Goal: Task Accomplishment & Management: Complete application form

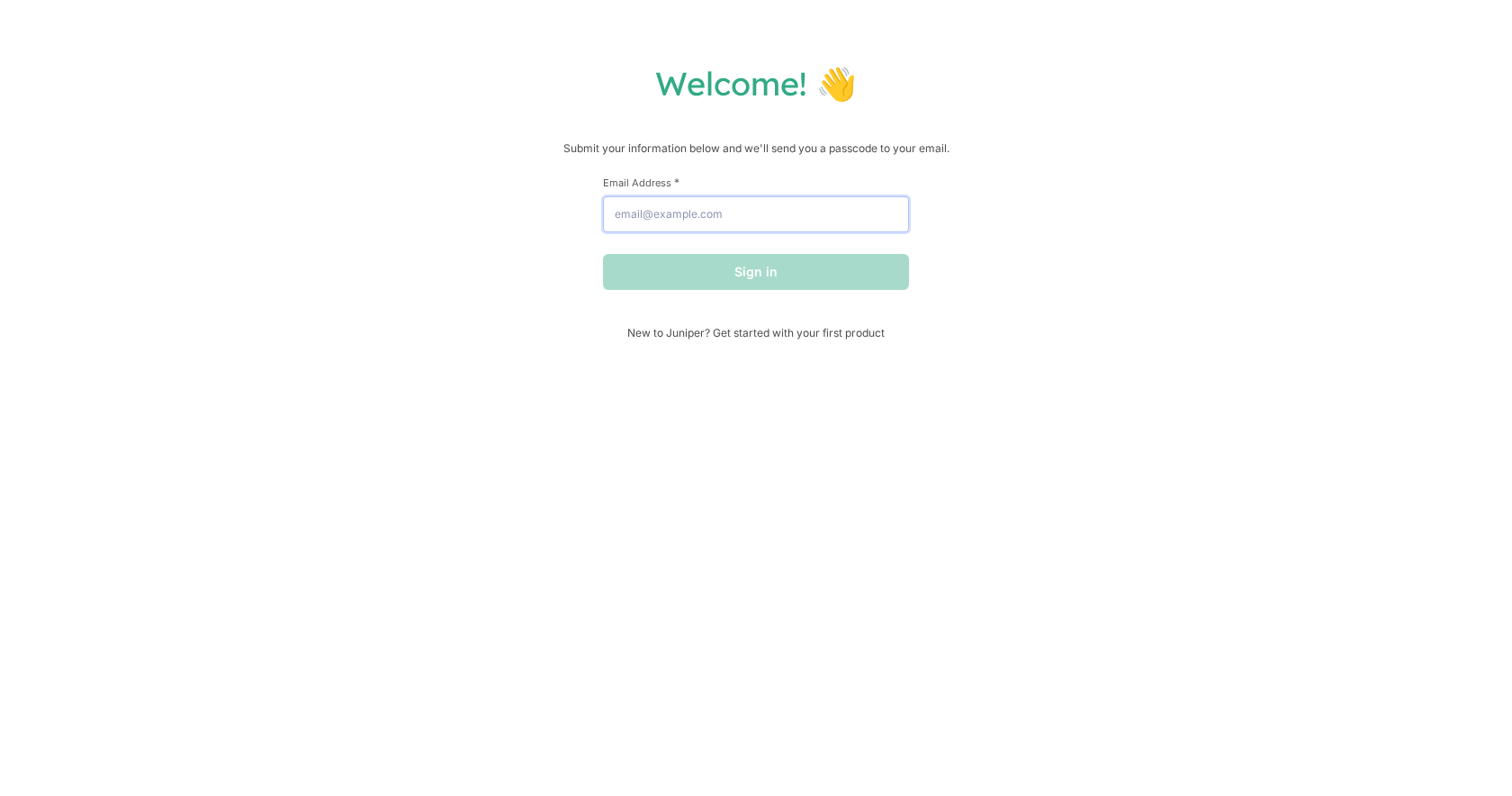
click at [745, 223] on input "Email Address *" at bounding box center [756, 214] width 306 height 36
drag, startPoint x: 741, startPoint y: 212, endPoint x: 711, endPoint y: 214, distance: 30.1
click at [711, 214] on input "[EMAIL_ADDRESS][DOMAIN_NAME]" at bounding box center [756, 214] width 306 height 36
type input "[EMAIL_ADDRESS][DOMAIN_NAME]"
click at [727, 277] on button "Sign in" at bounding box center [756, 272] width 306 height 36
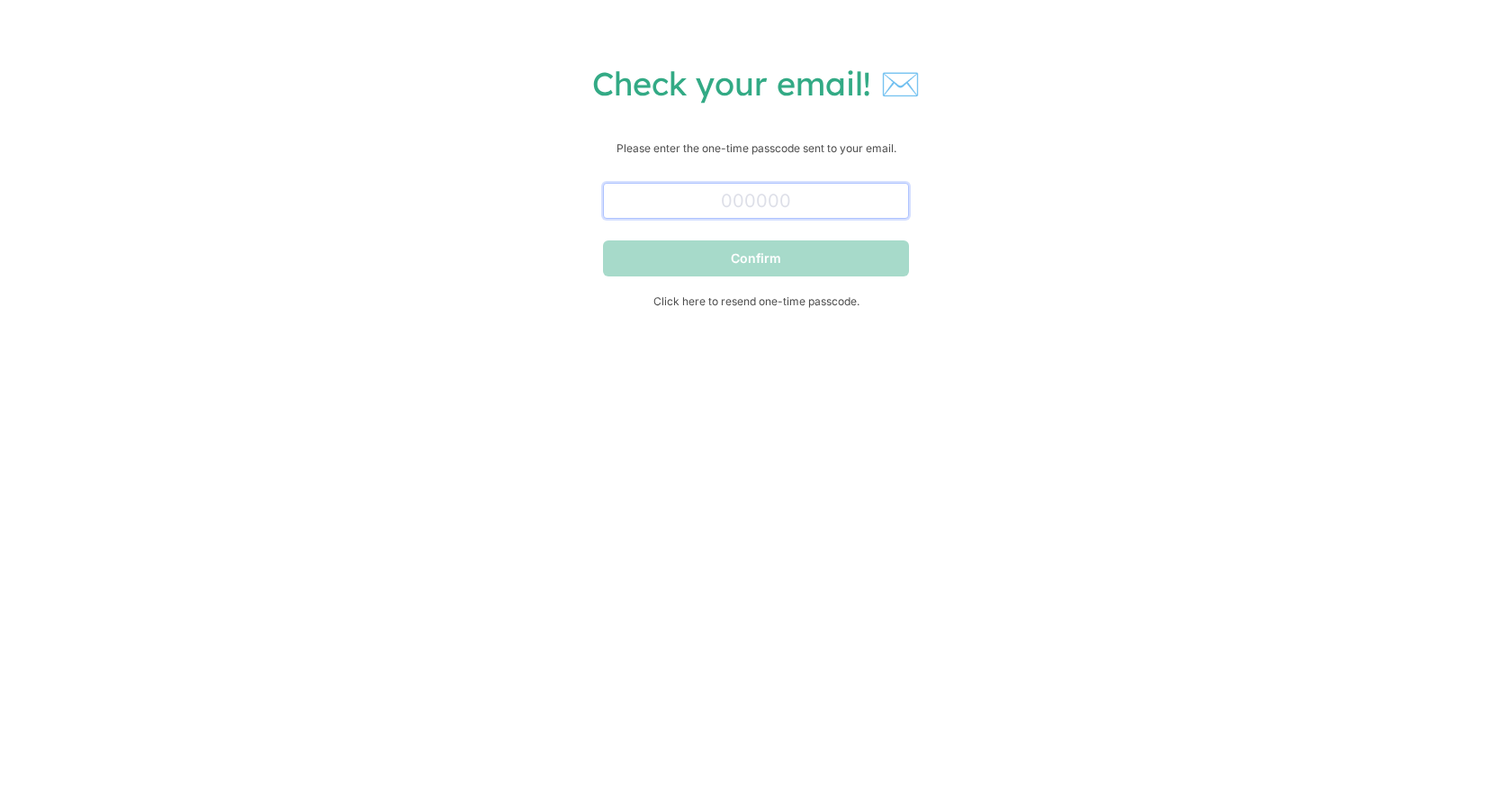
click at [701, 199] on input "text" at bounding box center [756, 200] width 306 height 36
paste input "288803"
type input "288803"
click at [794, 269] on button "Confirm" at bounding box center [756, 258] width 306 height 36
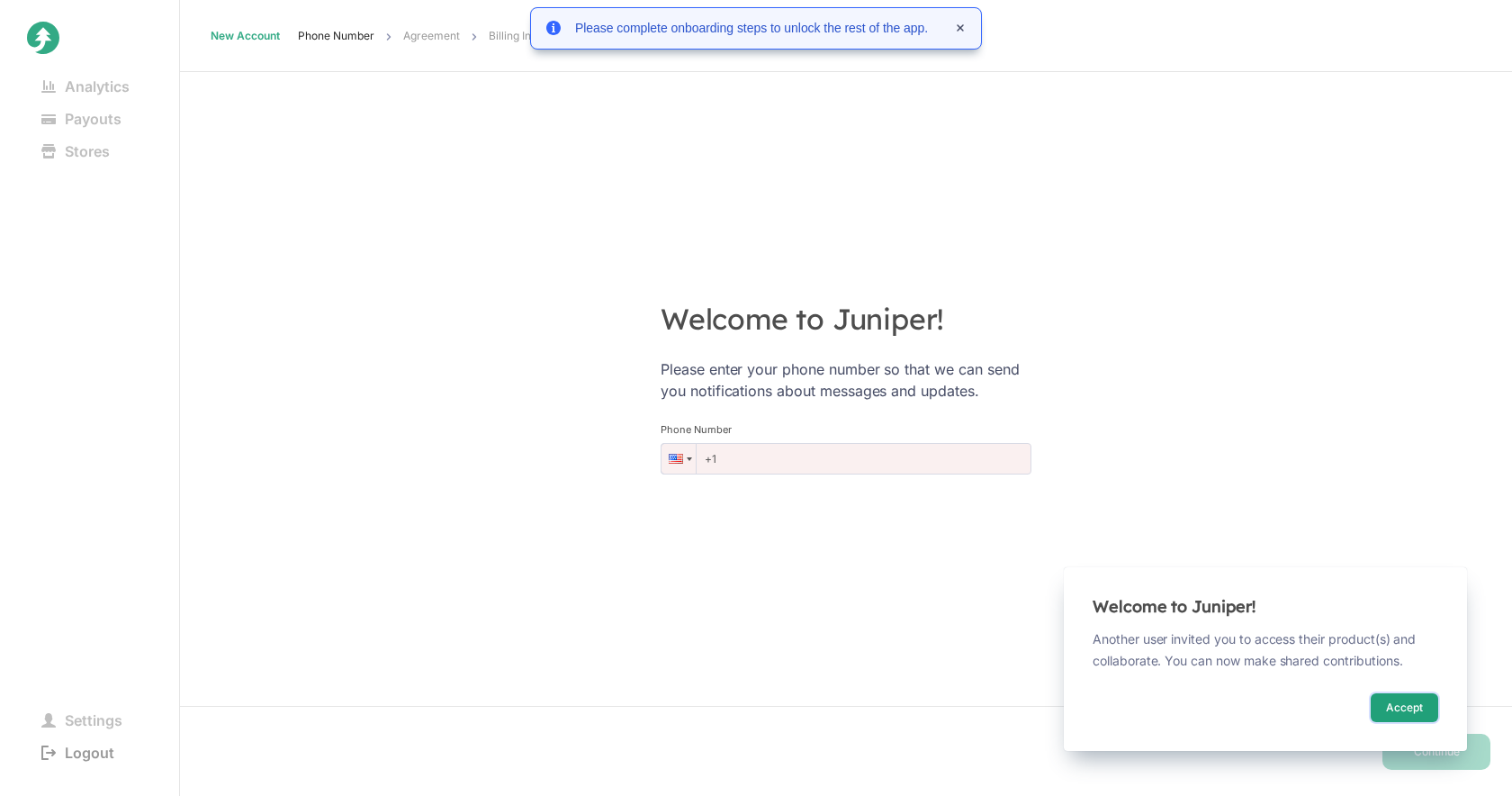
click at [1409, 708] on button "Accept" at bounding box center [1404, 707] width 68 height 28
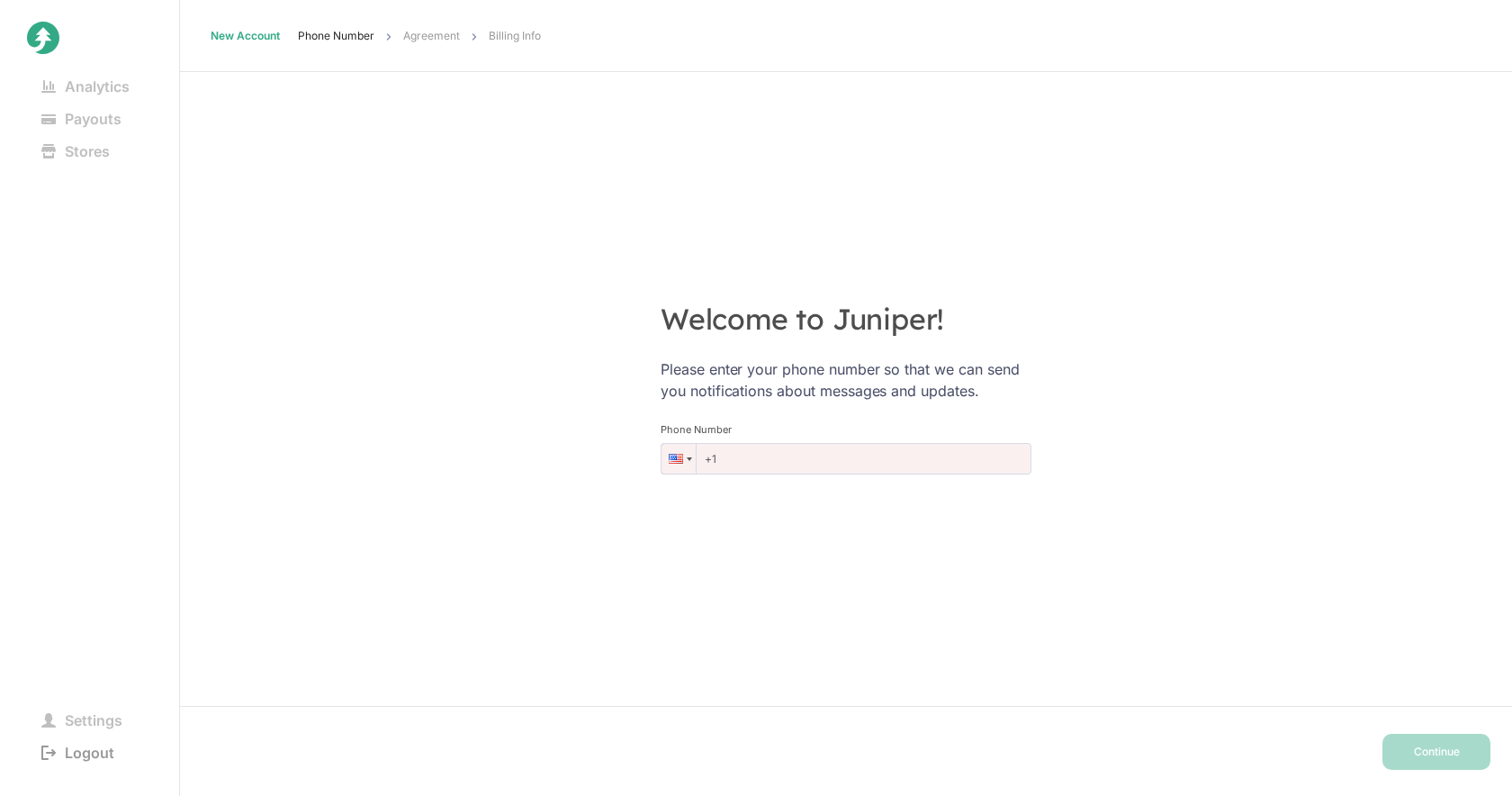
click at [737, 452] on input "+1" at bounding box center [846, 458] width 371 height 31
drag, startPoint x: 737, startPoint y: 457, endPoint x: 688, endPoint y: 457, distance: 49.0
click at [688, 457] on div "Phone +1" at bounding box center [846, 458] width 371 height 31
type input "[PHONE_NUMBER]"
click at [1439, 749] on button "Continue" at bounding box center [1436, 751] width 108 height 36
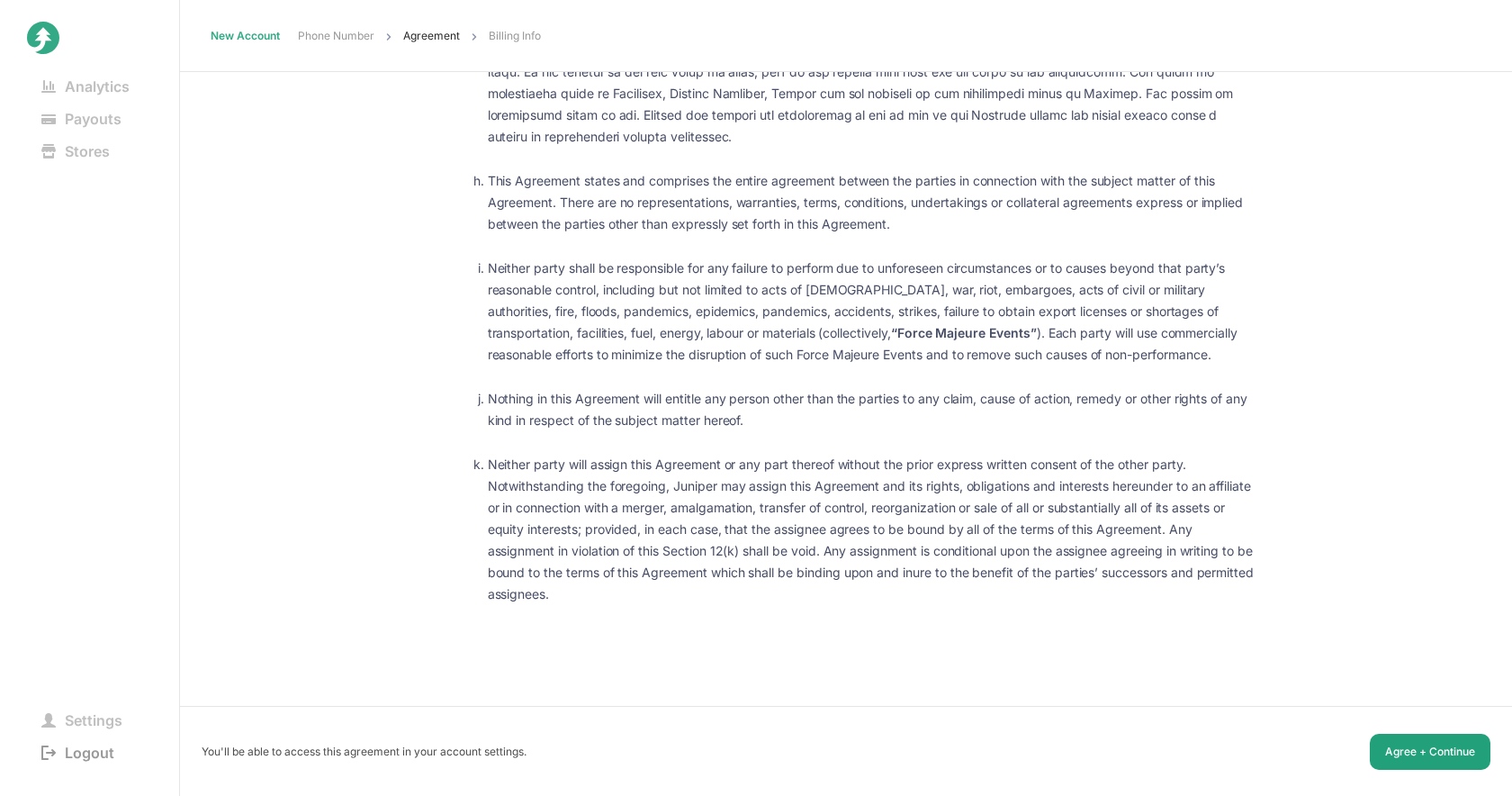
scroll to position [108, 0]
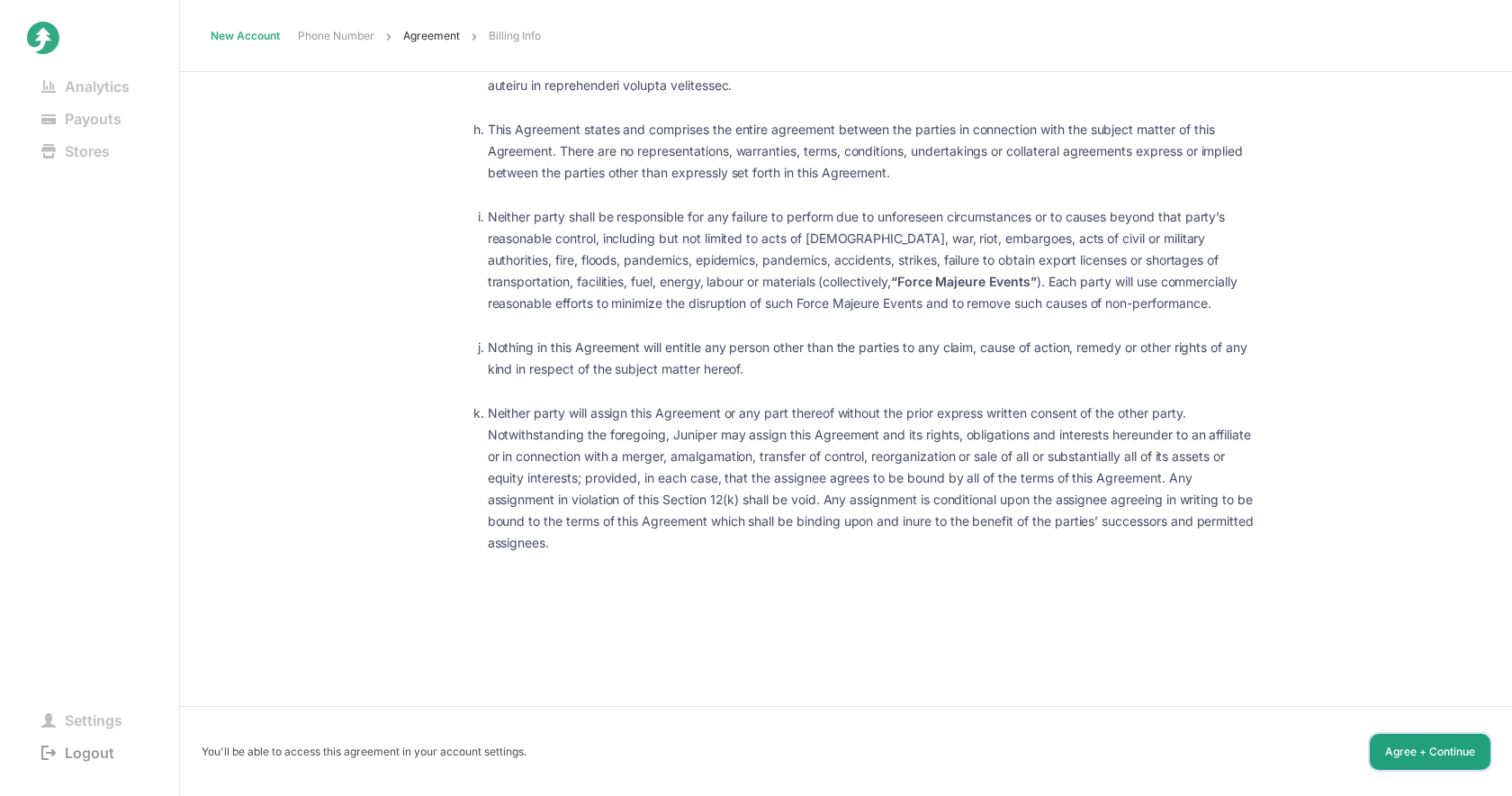
click at [1450, 749] on button "Agree + Continue" at bounding box center [1430, 751] width 121 height 36
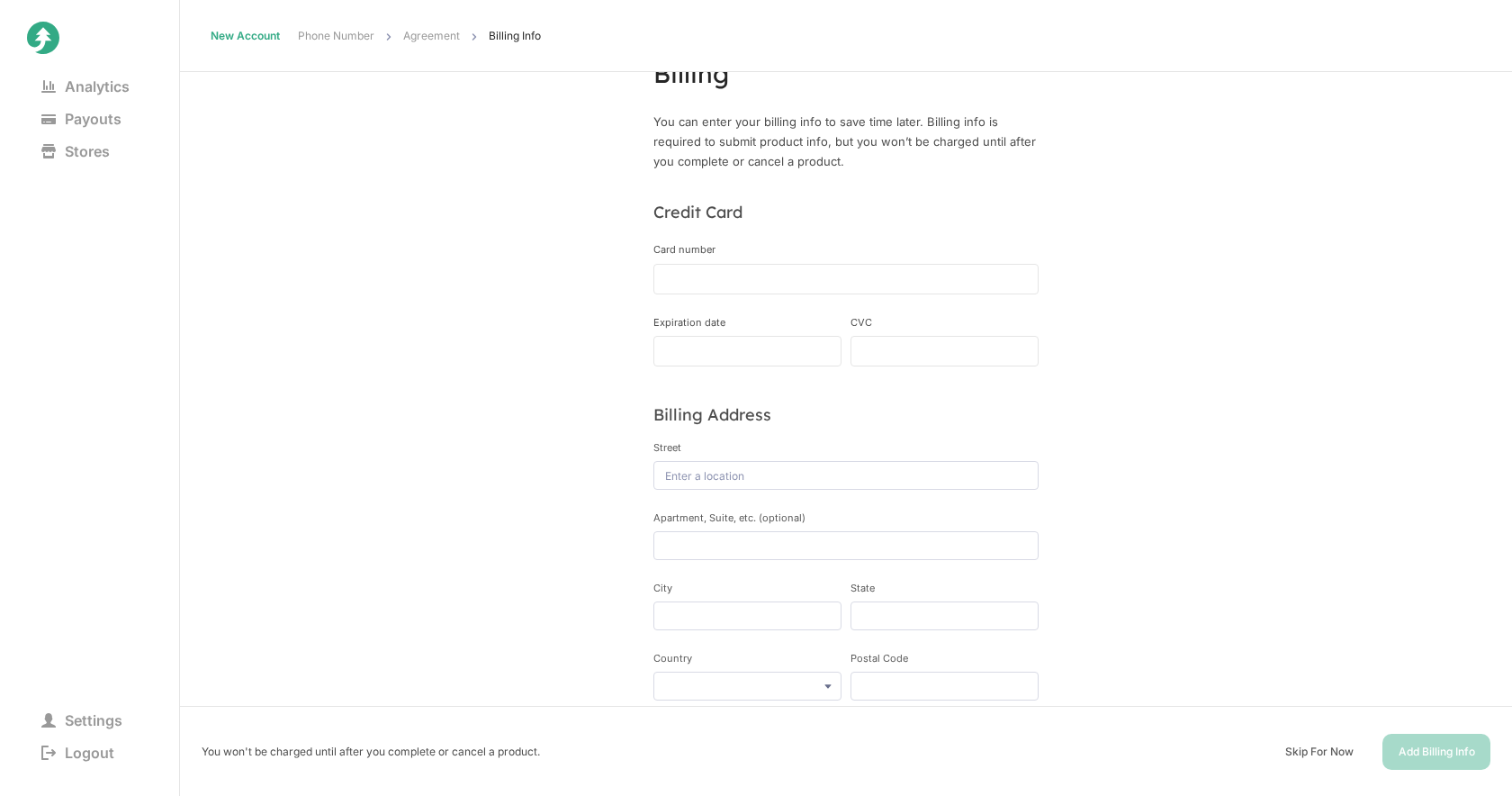
scroll to position [88, 0]
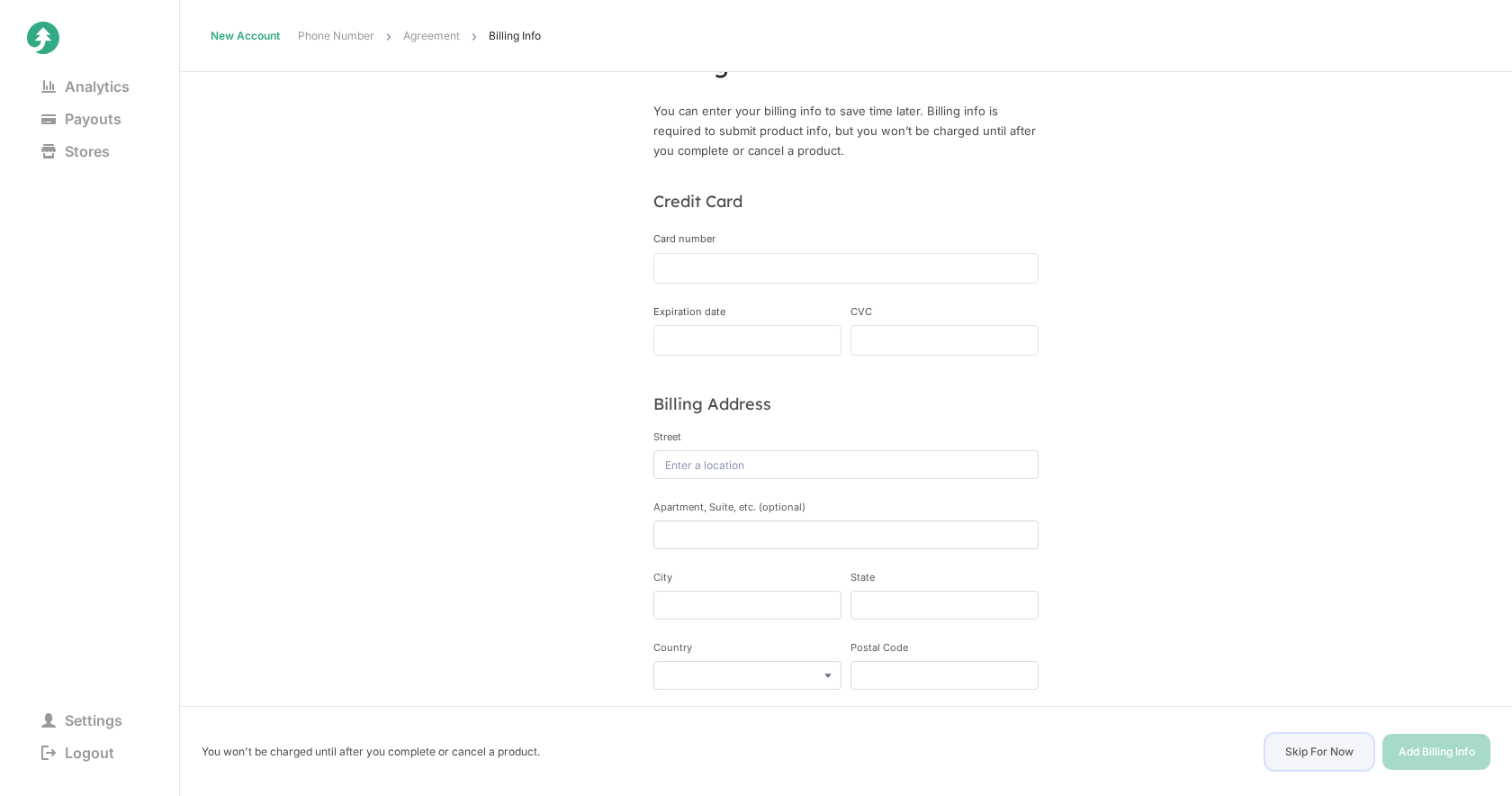
click at [1330, 748] on button "Skip For Now" at bounding box center [1319, 751] width 108 height 36
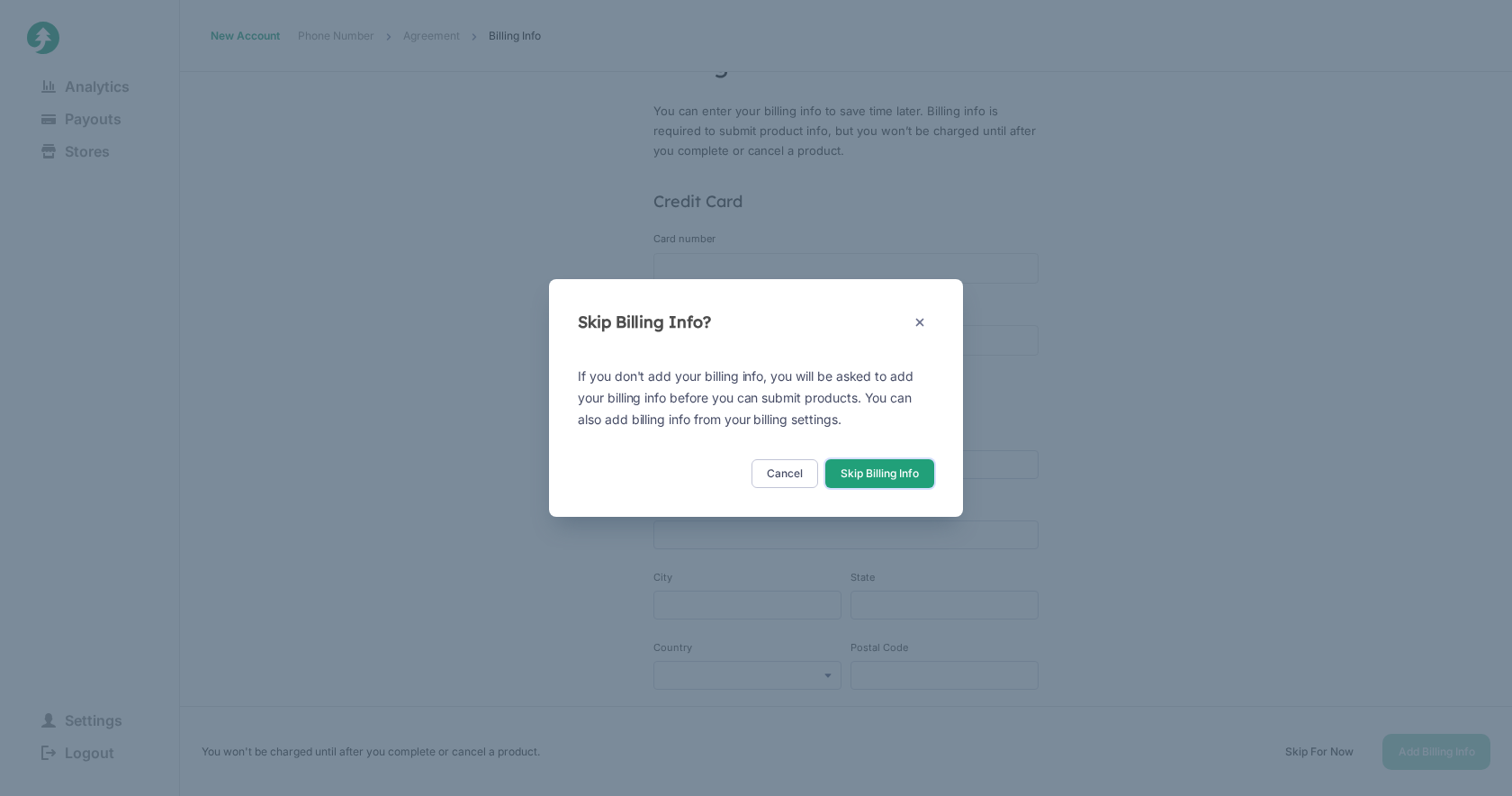
click at [870, 474] on button "Skip Billing Info" at bounding box center [879, 473] width 109 height 28
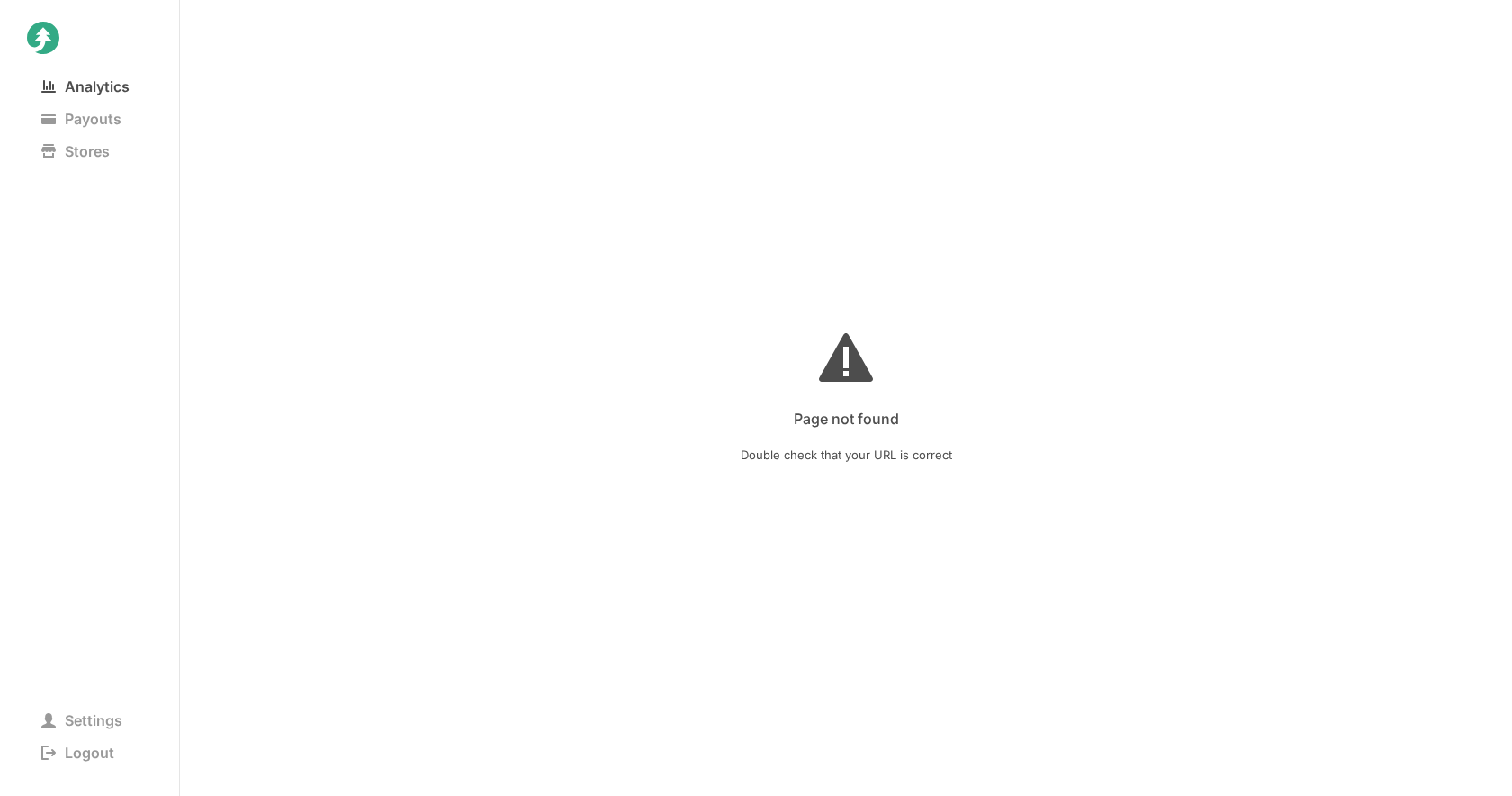
click at [96, 82] on span "Analytics" at bounding box center [85, 86] width 117 height 26
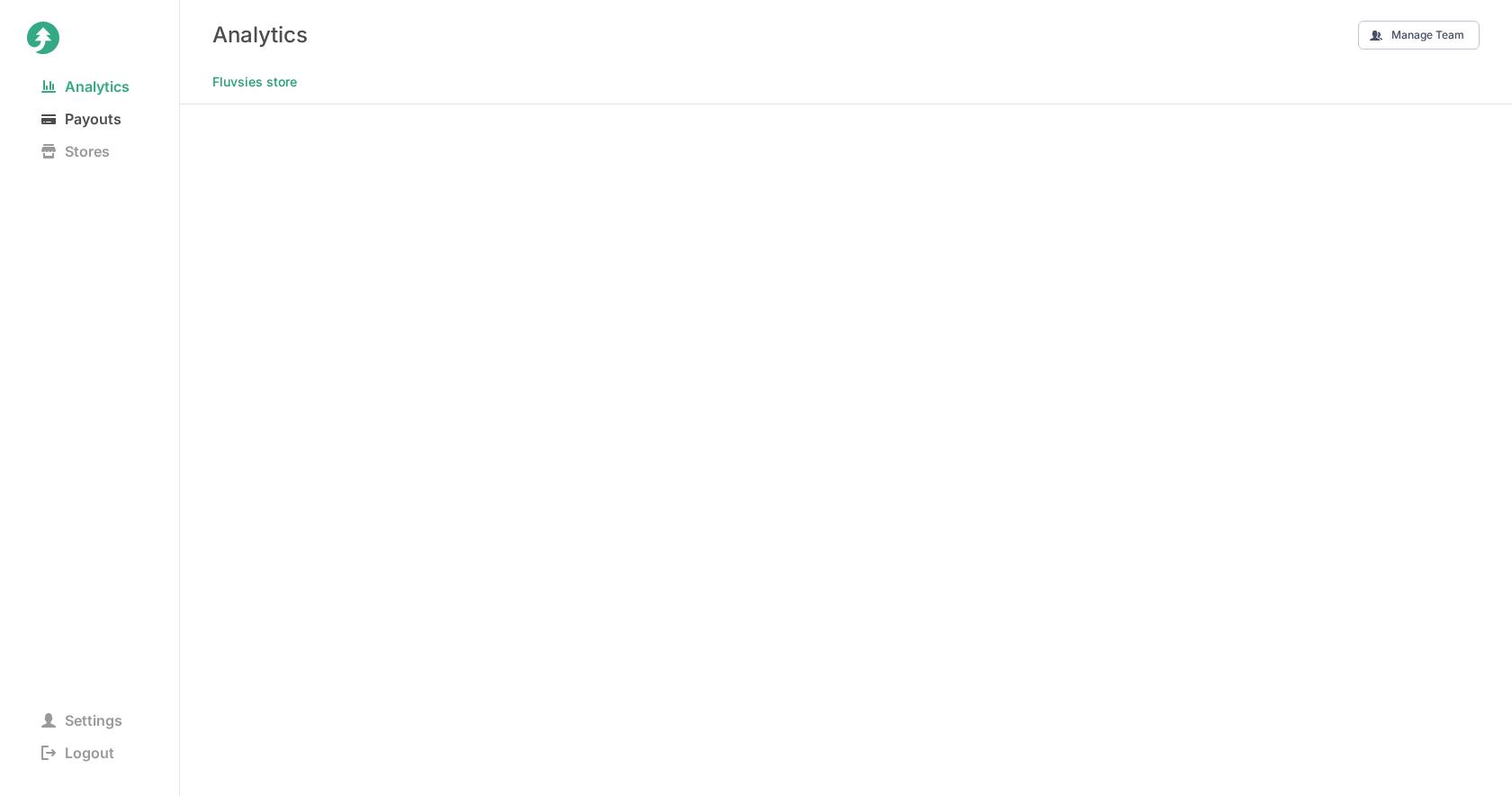
click at [56, 116] on span "Payouts" at bounding box center [81, 119] width 109 height 26
click at [98, 83] on span "Analytics" at bounding box center [85, 86] width 117 height 26
click at [1502, 13] on div "Analytics Manage Team" at bounding box center [845, 34] width 1331 height 70
